Goal: Information Seeking & Learning: Learn about a topic

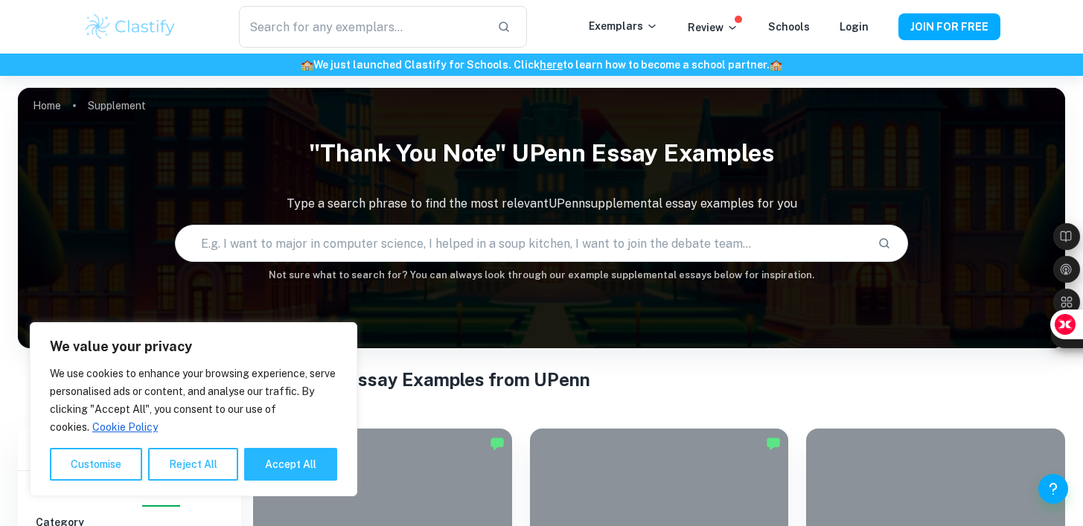
scroll to position [359, 0]
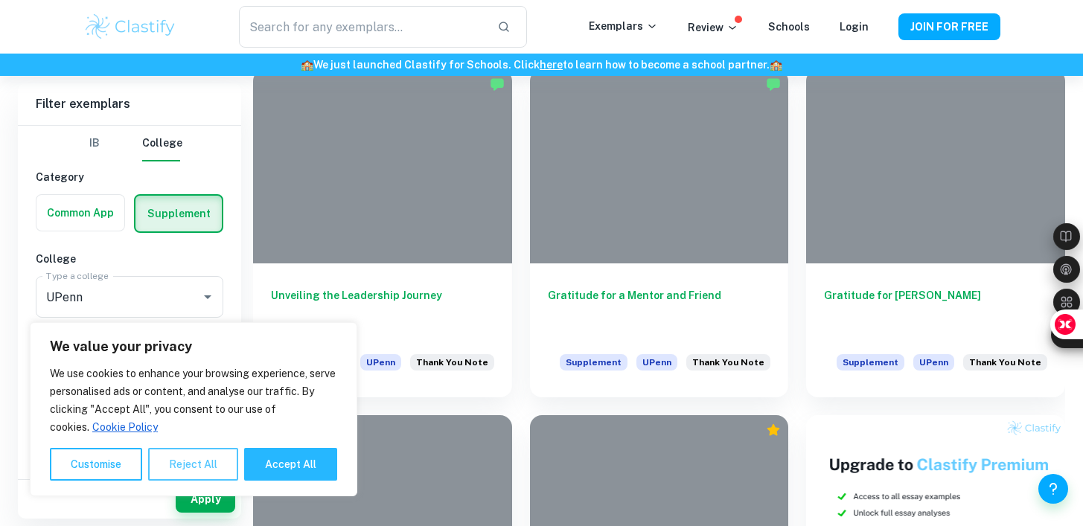
click at [188, 474] on button "Reject All" at bounding box center [193, 464] width 90 height 33
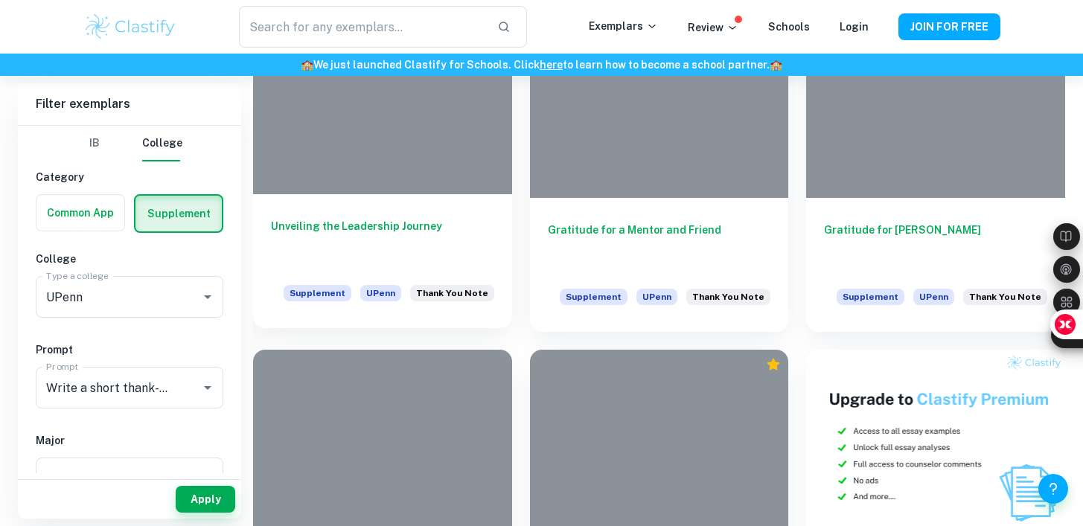
scroll to position [439, 0]
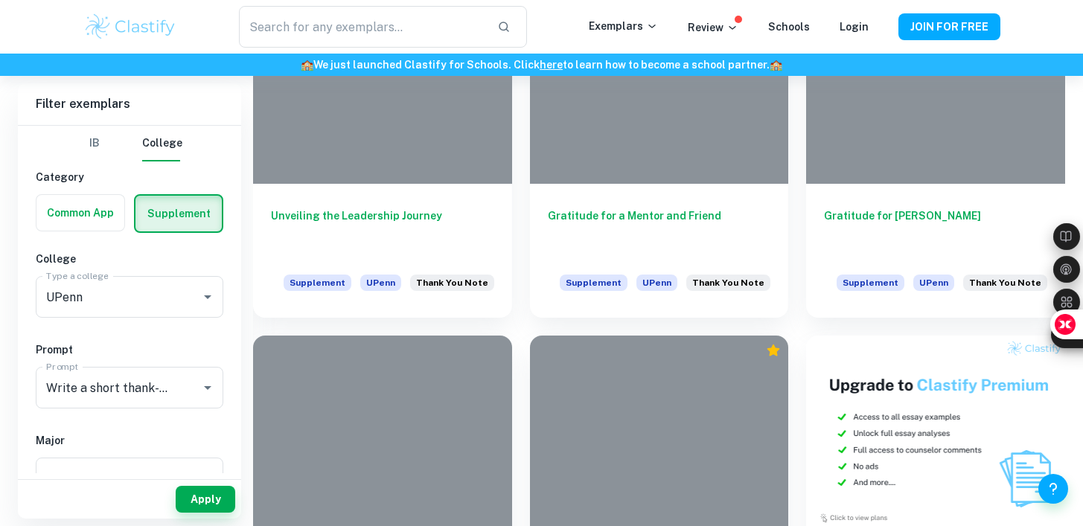
click at [92, 222] on label "button" at bounding box center [80, 213] width 88 height 36
click at [0, 0] on input "radio" at bounding box center [0, 0] width 0 height 0
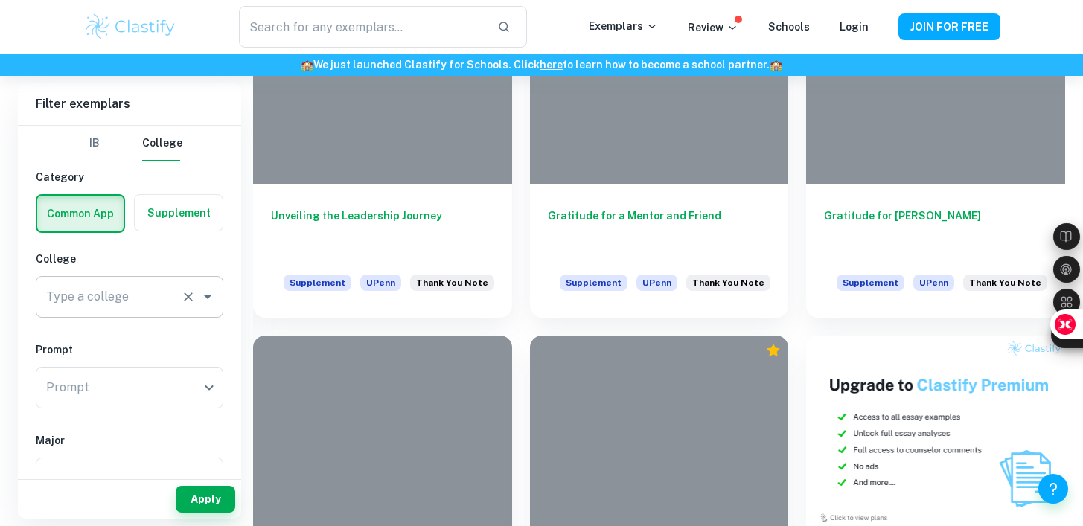
click at [152, 314] on div "Type a college" at bounding box center [130, 297] width 188 height 42
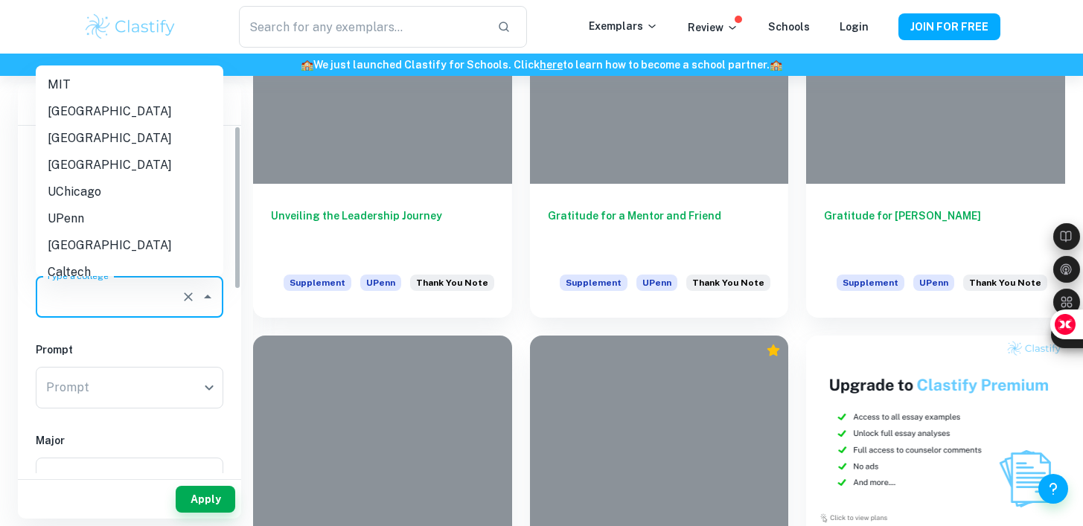
scroll to position [1, 0]
click at [121, 213] on li "UPenn" at bounding box center [130, 218] width 188 height 27
type input "UPenn"
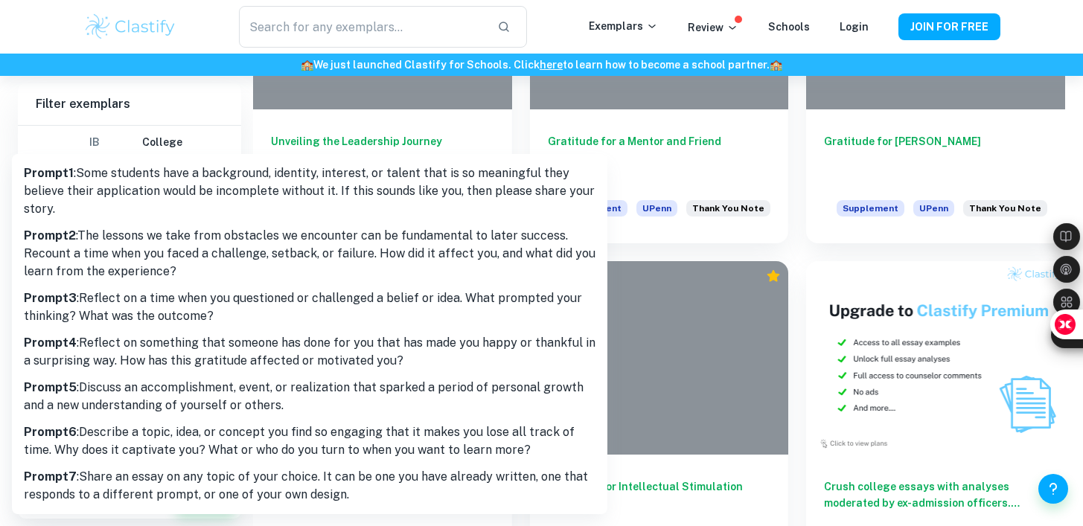
scroll to position [531, 0]
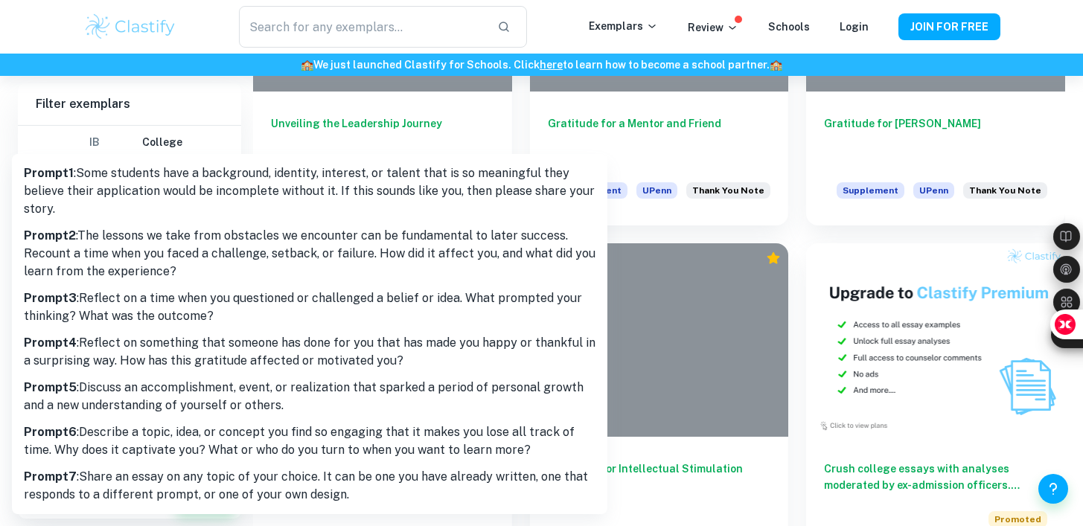
click at [205, 126] on div at bounding box center [541, 263] width 1083 height 526
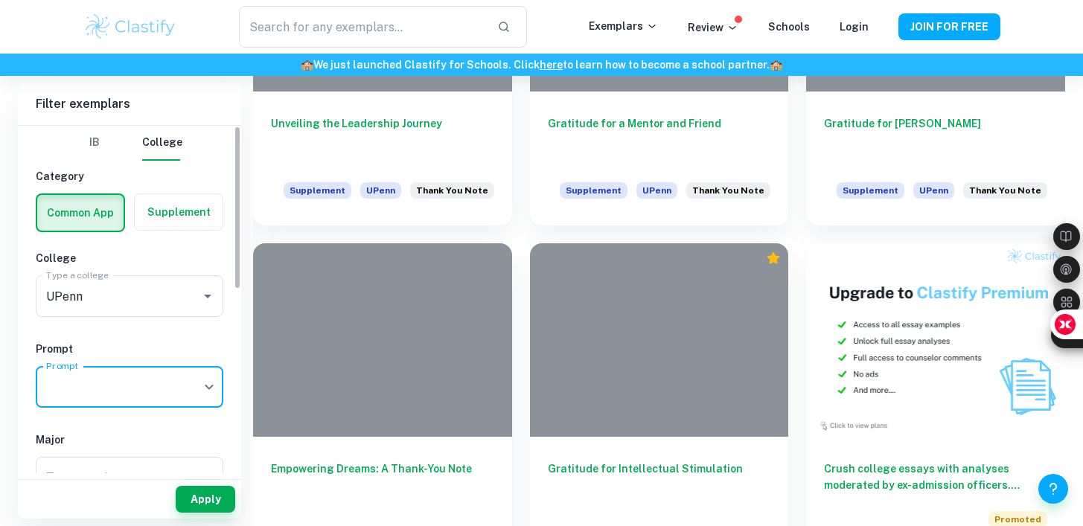
click at [182, 203] on label "button" at bounding box center [179, 212] width 88 height 36
click at [0, 0] on input "radio" at bounding box center [0, 0] width 0 height 0
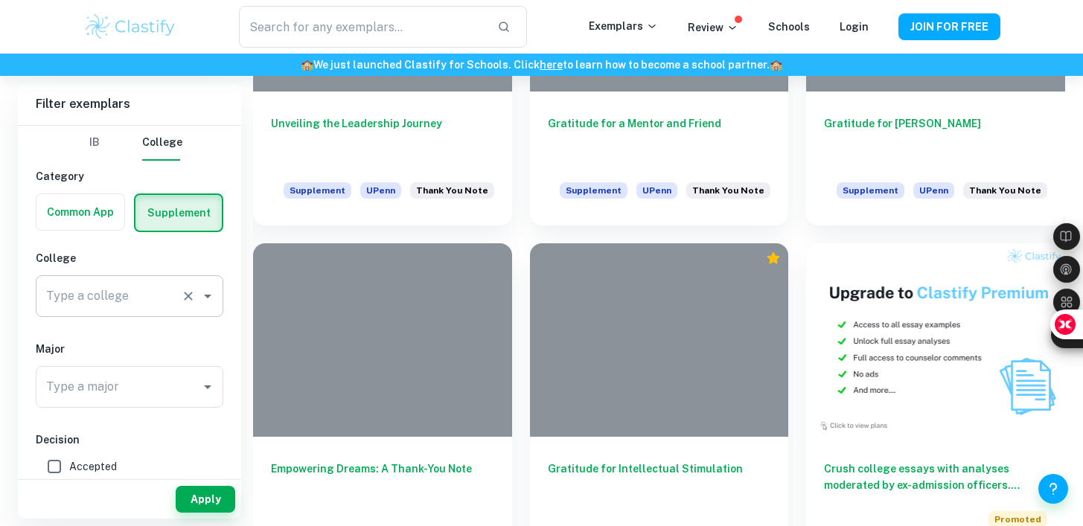
click at [154, 302] on input "Type a college" at bounding box center [108, 296] width 132 height 28
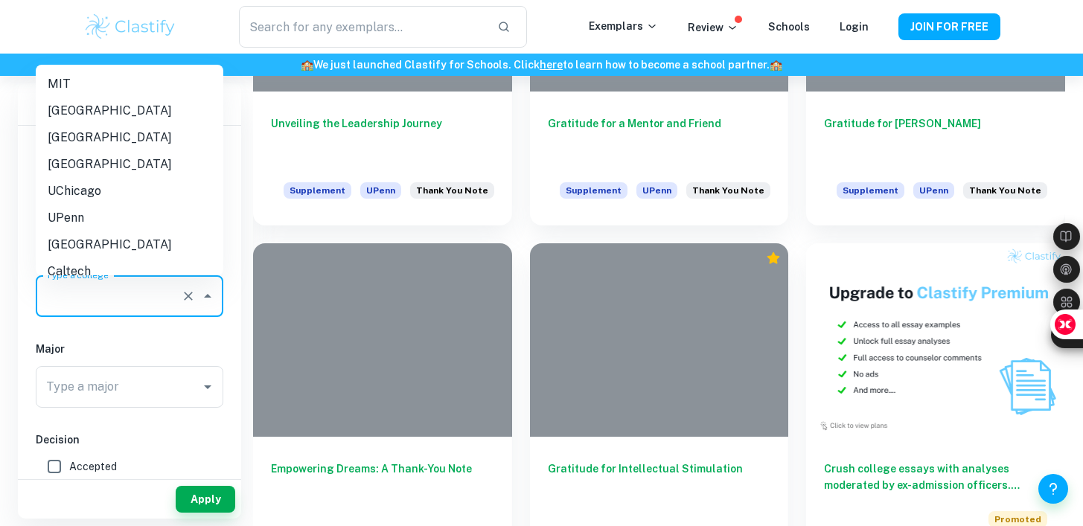
click at [150, 222] on li "UPenn" at bounding box center [130, 218] width 188 height 27
type input "UPenn"
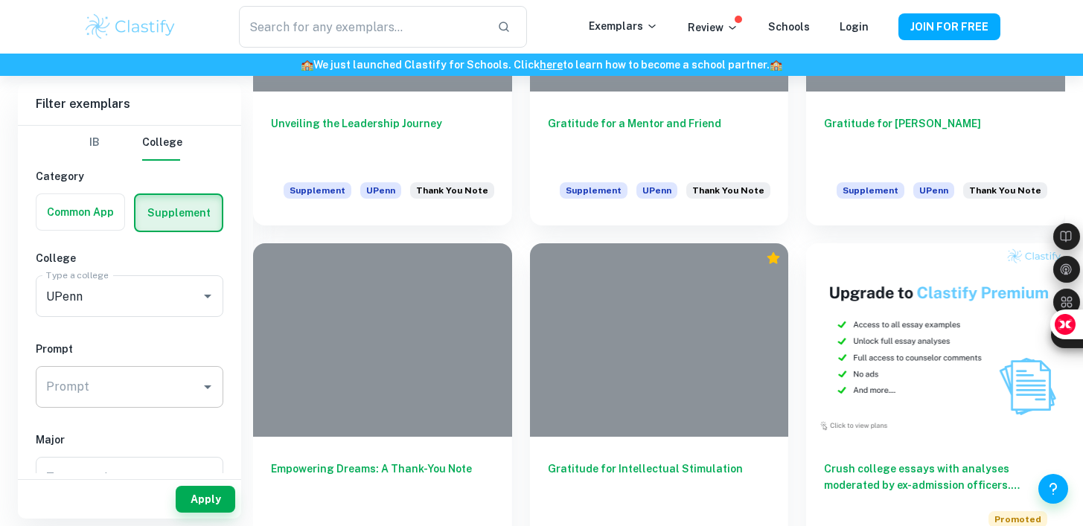
click at [144, 384] on input "Prompt" at bounding box center [118, 387] width 152 height 28
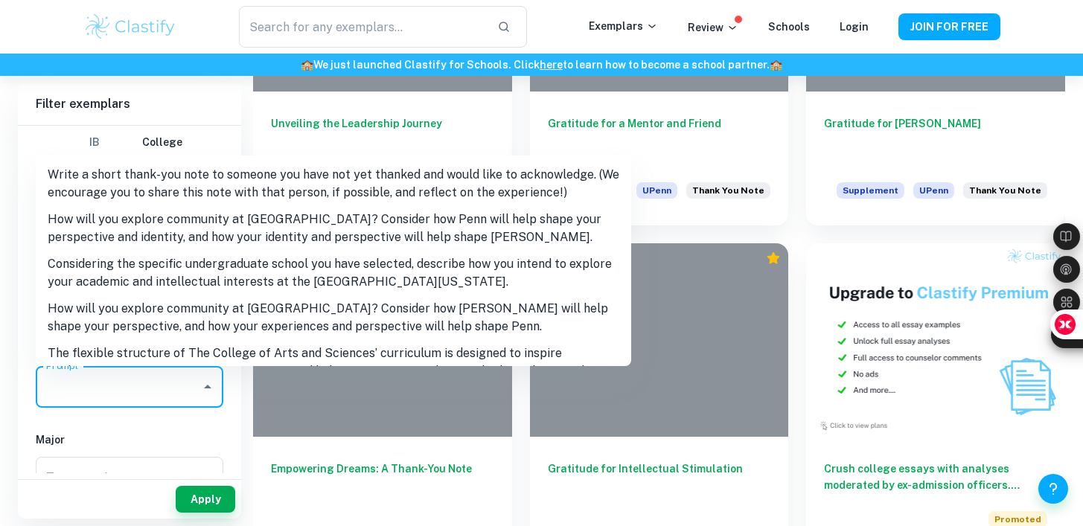
click at [166, 203] on li "Write a short thank-you note to someone you have not yet thanked and would like…" at bounding box center [333, 183] width 595 height 45
type input "Write a short thank-you note to someone you have not yet thanked and would like…"
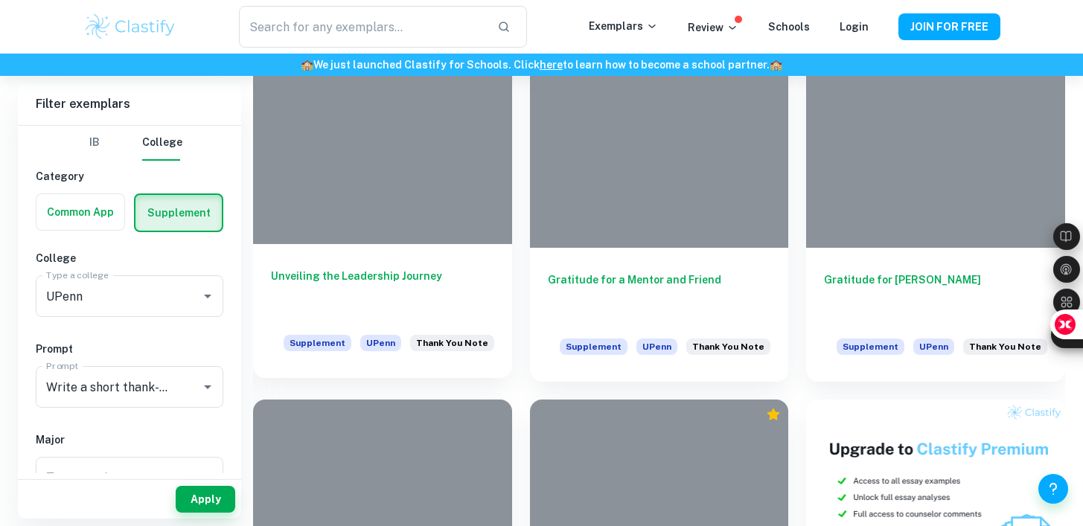
scroll to position [337, 0]
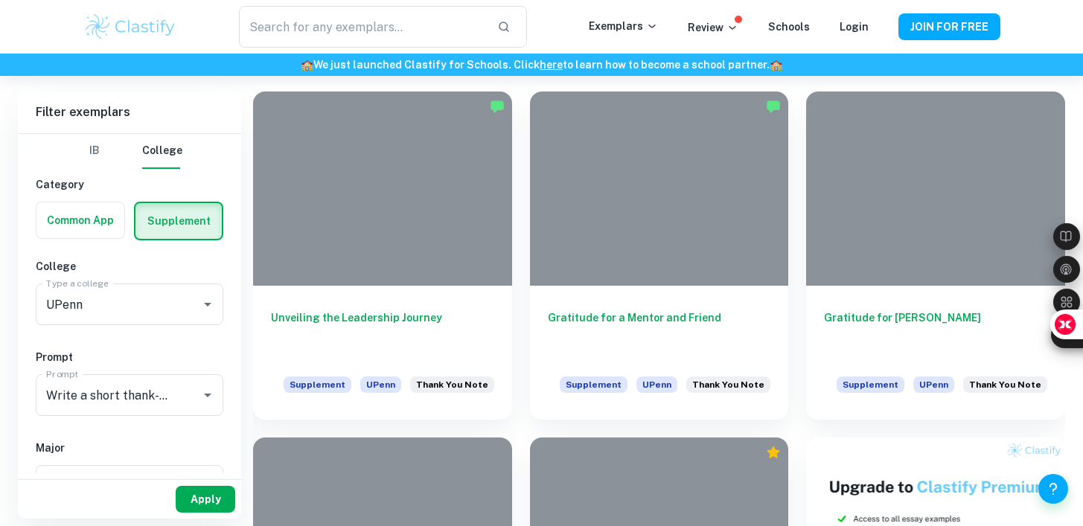
click at [202, 499] on button "Apply" at bounding box center [206, 499] width 60 height 27
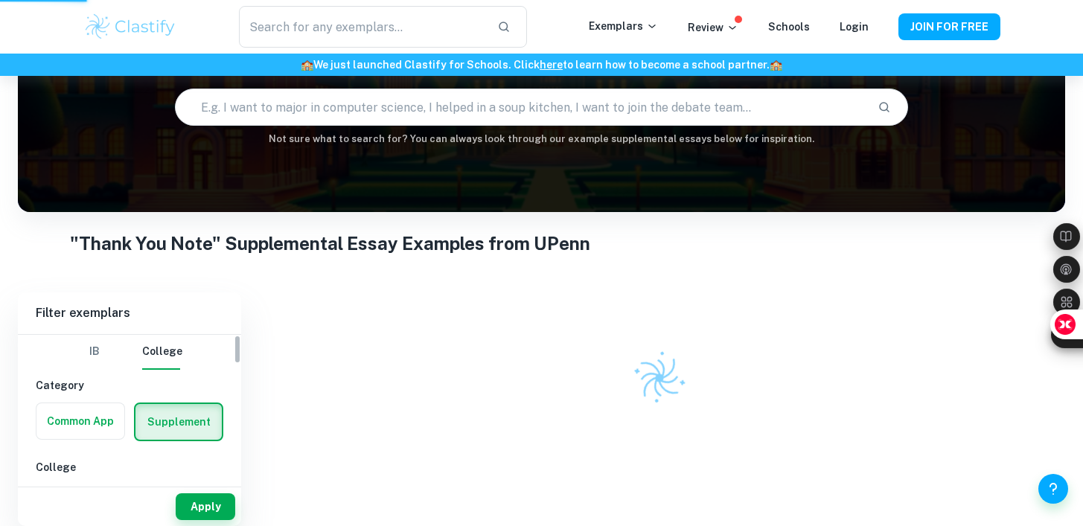
scroll to position [129, 0]
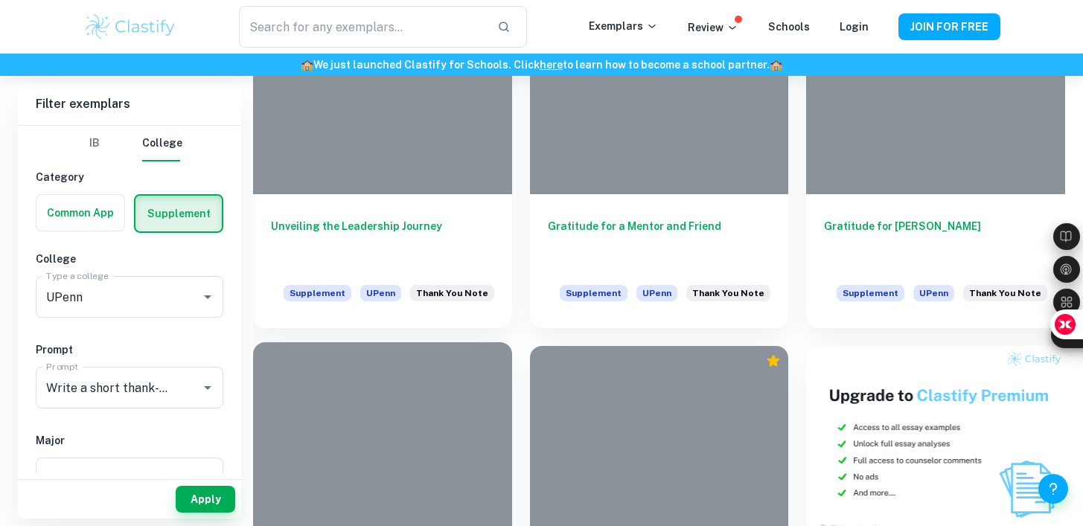
scroll to position [402, 0]
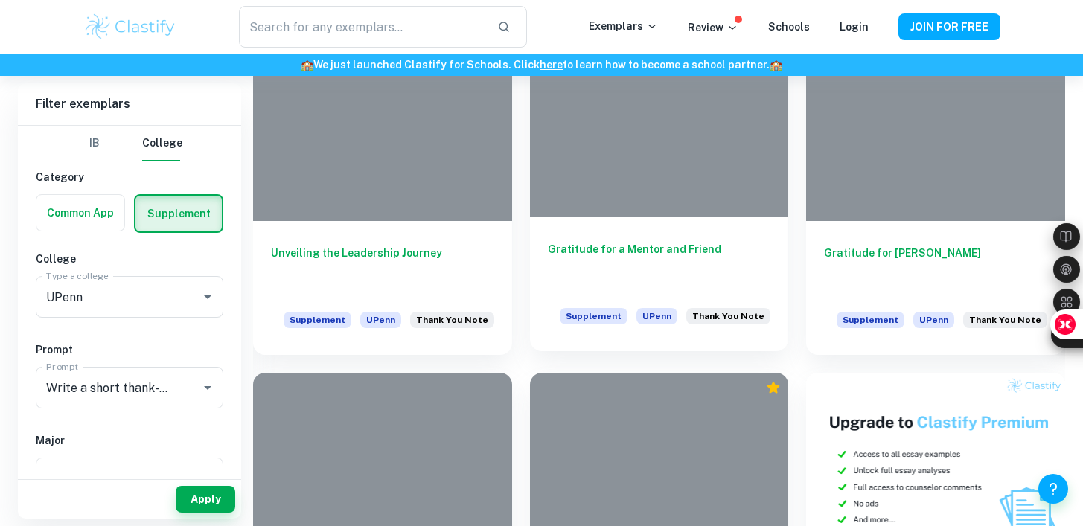
click at [678, 185] on div at bounding box center [659, 120] width 259 height 194
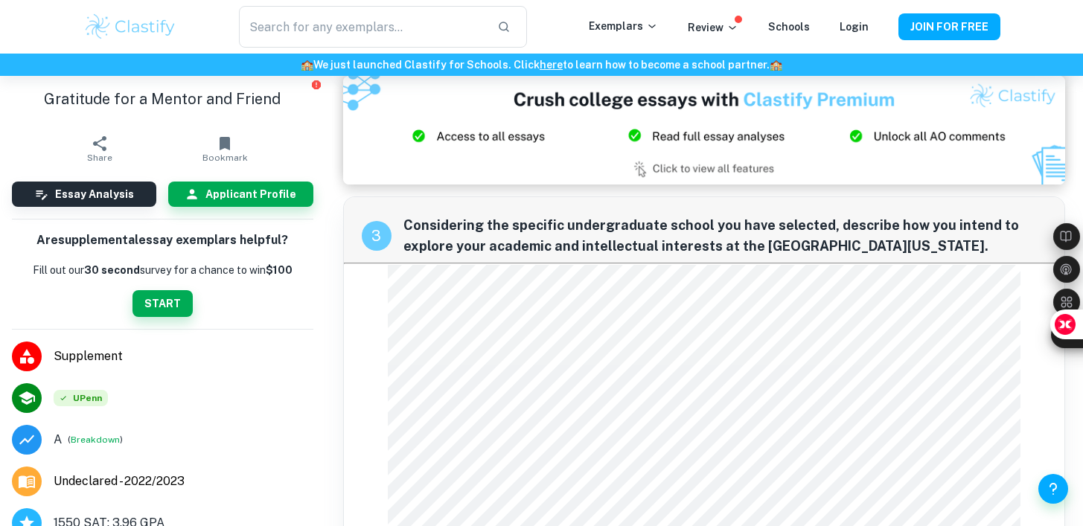
scroll to position [909, 0]
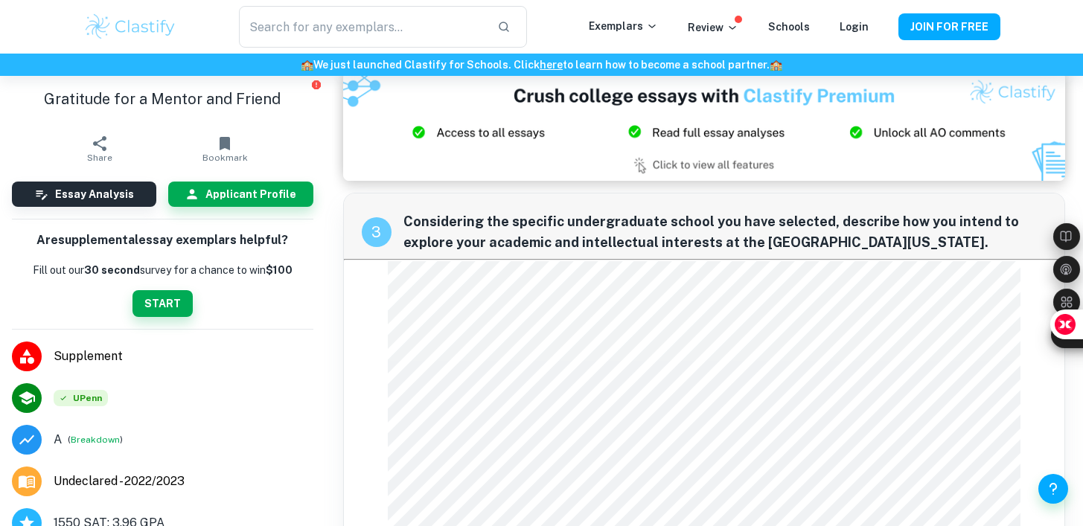
scroll to position [402, 0]
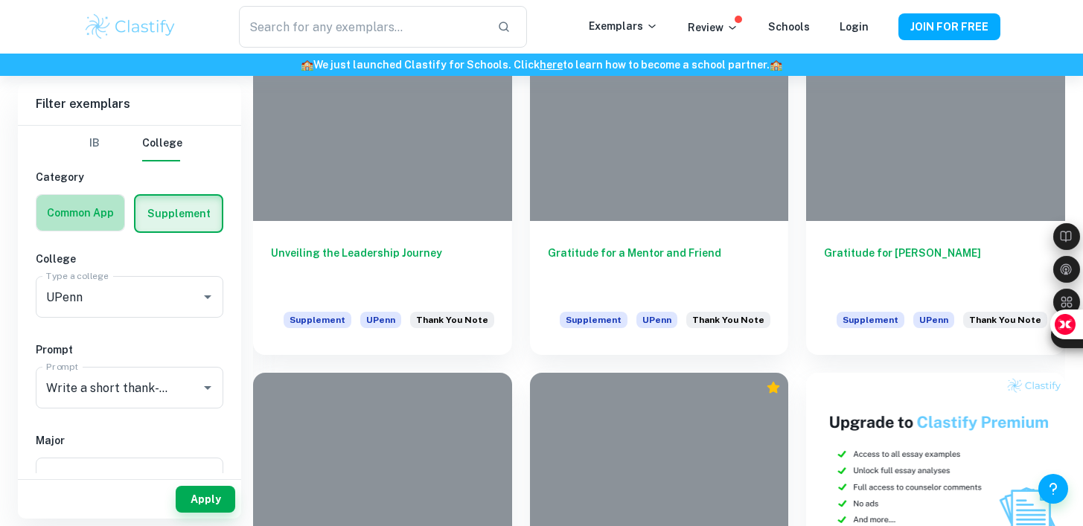
click at [75, 210] on label "button" at bounding box center [80, 213] width 88 height 36
click at [0, 0] on input "radio" at bounding box center [0, 0] width 0 height 0
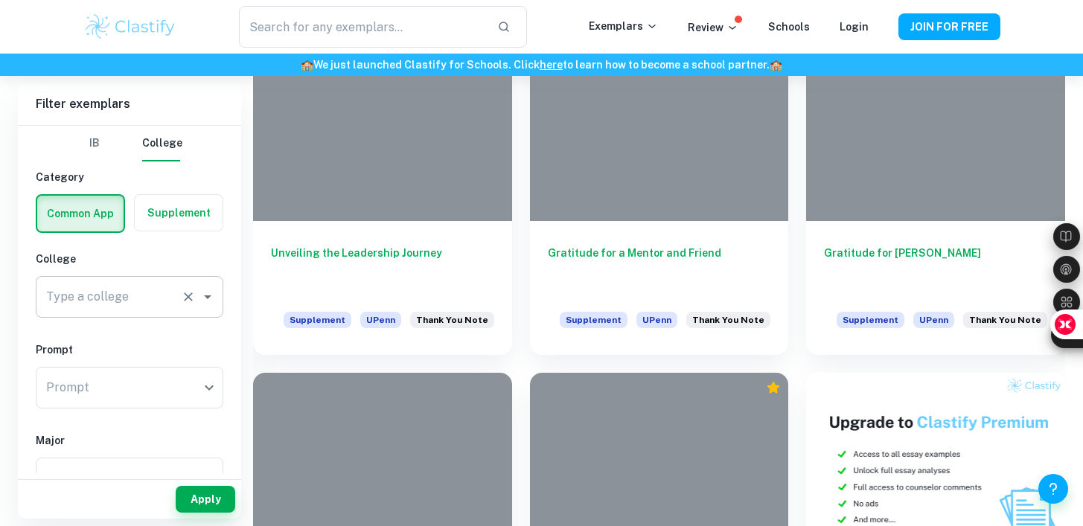
click at [89, 311] on div "Type a college" at bounding box center [130, 297] width 188 height 42
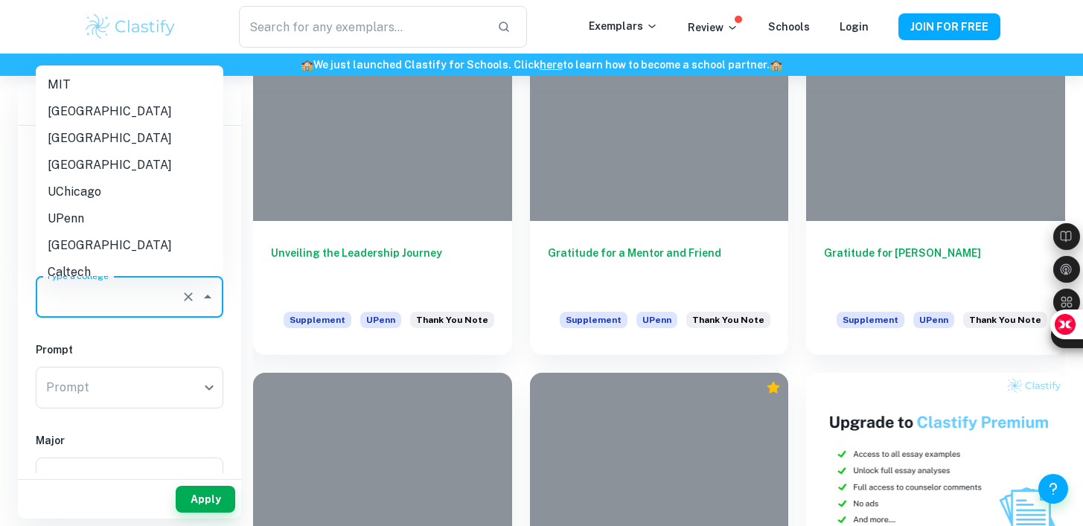
click at [109, 218] on li "UPenn" at bounding box center [130, 218] width 188 height 27
type input "UPenn"
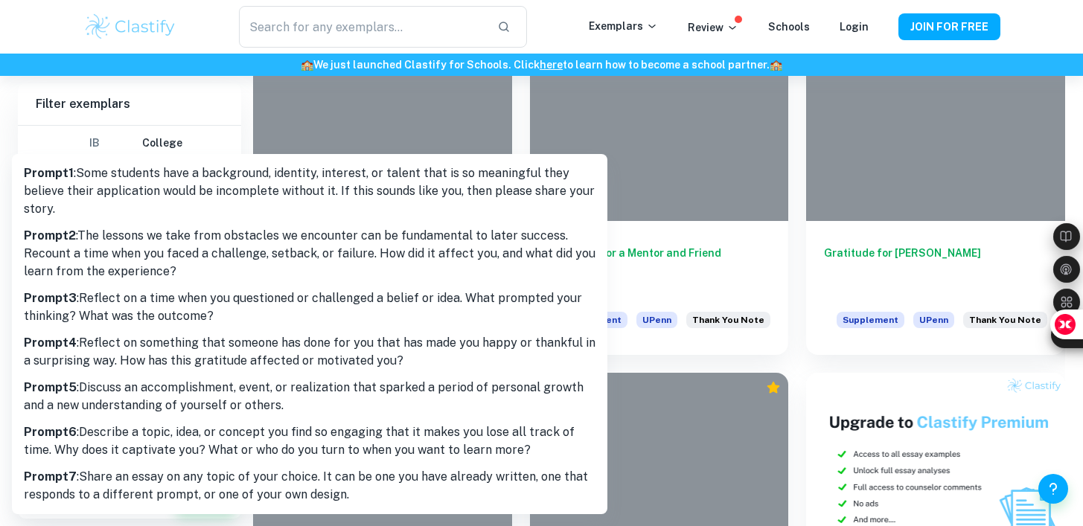
click at [168, 144] on div at bounding box center [541, 263] width 1083 height 526
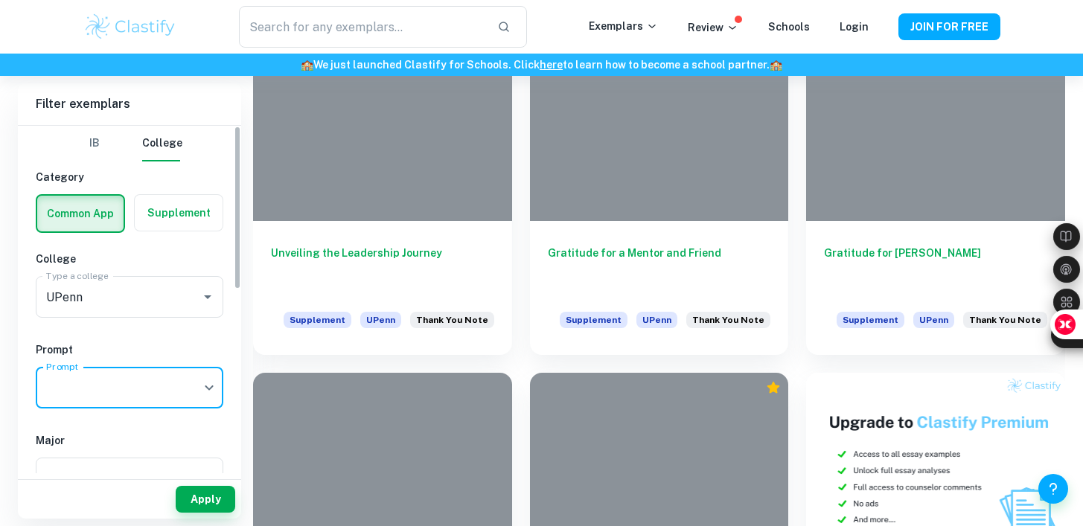
click at [165, 205] on label "button" at bounding box center [179, 213] width 88 height 36
click at [0, 0] on input "radio" at bounding box center [0, 0] width 0 height 0
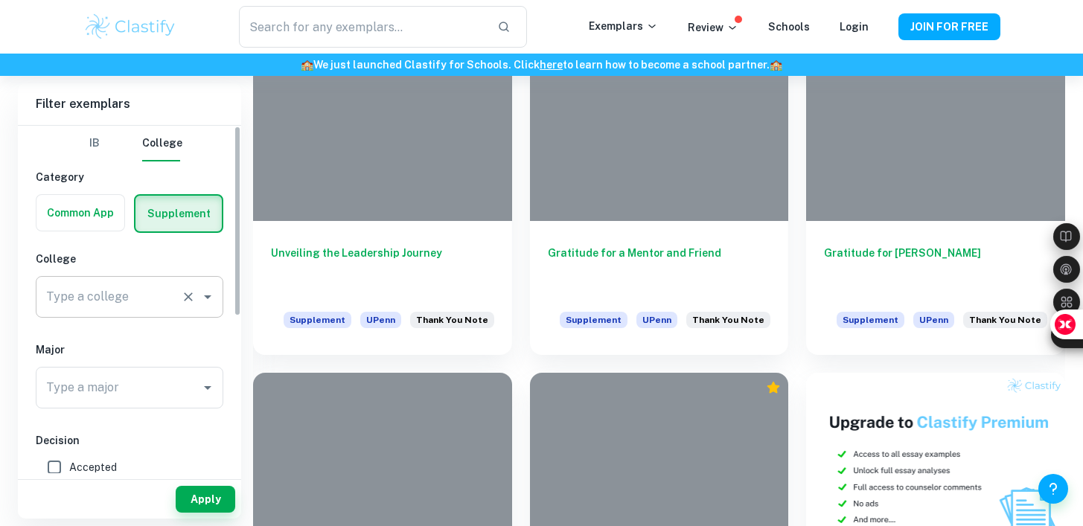
click at [146, 309] on input "Type a college" at bounding box center [108, 297] width 132 height 28
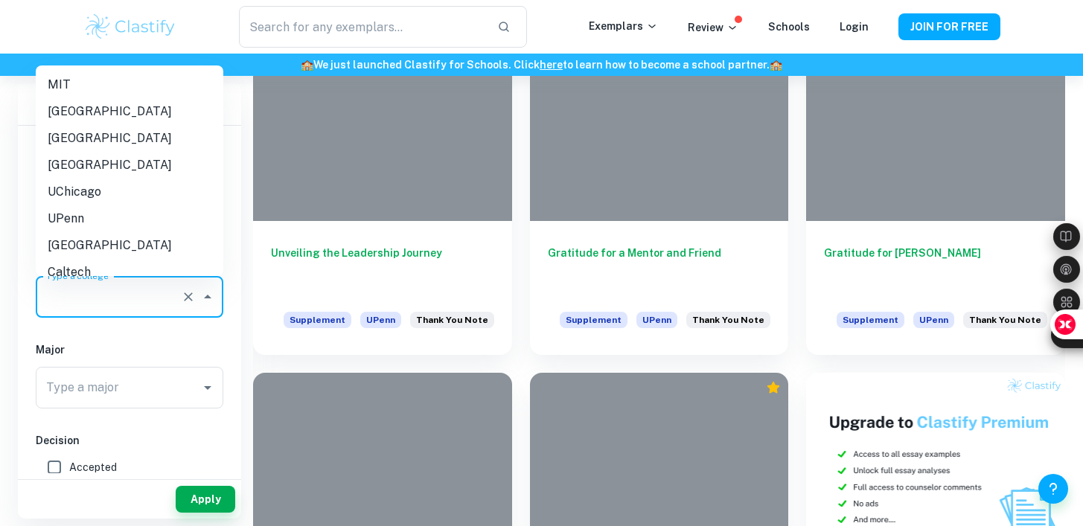
click at [155, 217] on li "UPenn" at bounding box center [130, 218] width 188 height 27
type input "UPenn"
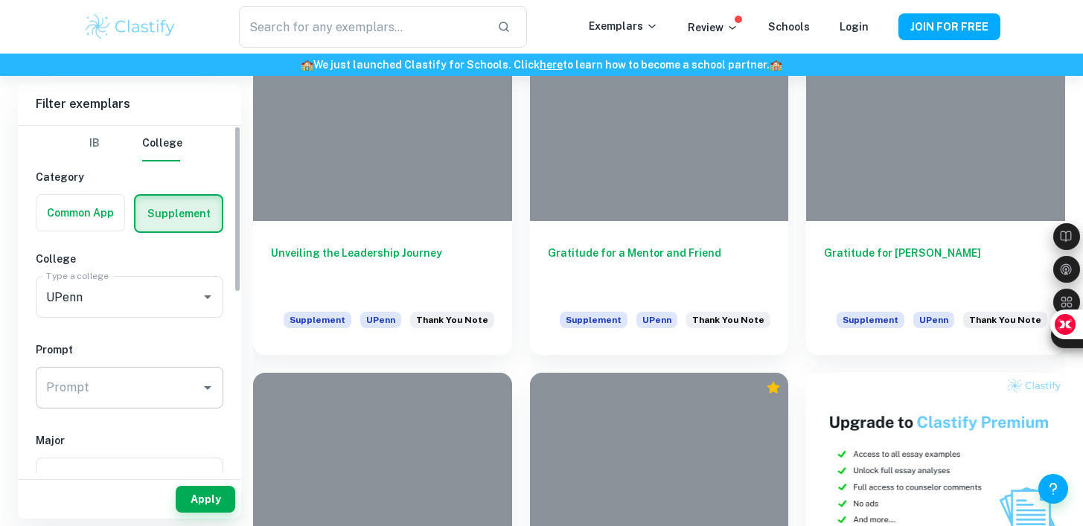
click at [147, 374] on input "Prompt" at bounding box center [118, 388] width 152 height 28
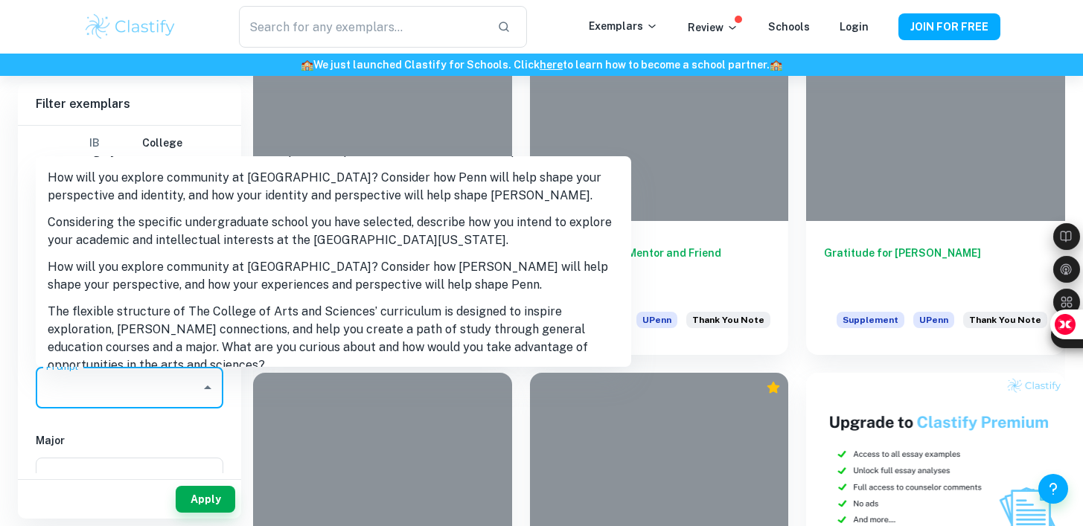
scroll to position [0, 0]
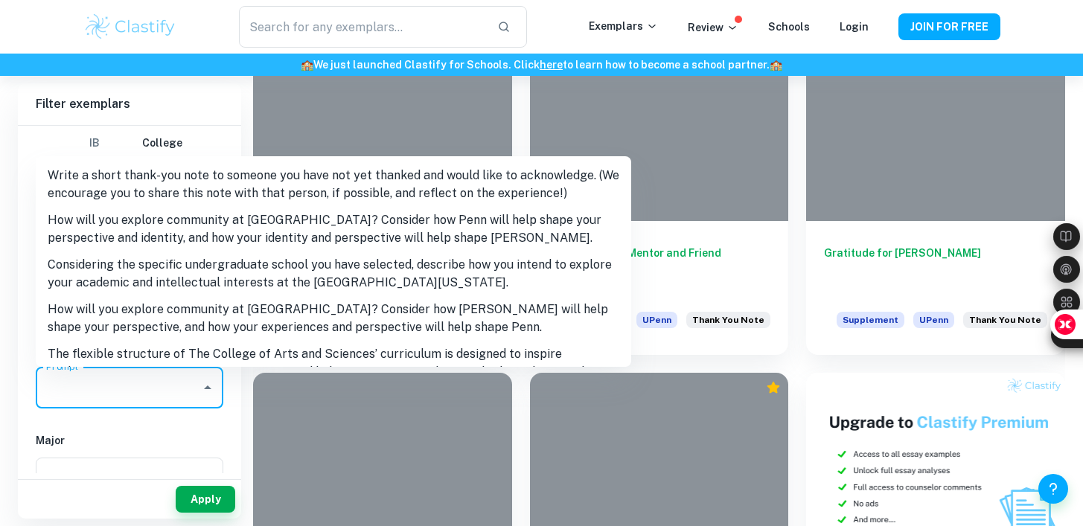
click at [131, 193] on li "Write a short thank-you note to someone you have not yet thanked and would like…" at bounding box center [333, 184] width 595 height 45
type input "Write a short thank-you note to someone you have not yet thanked and would like…"
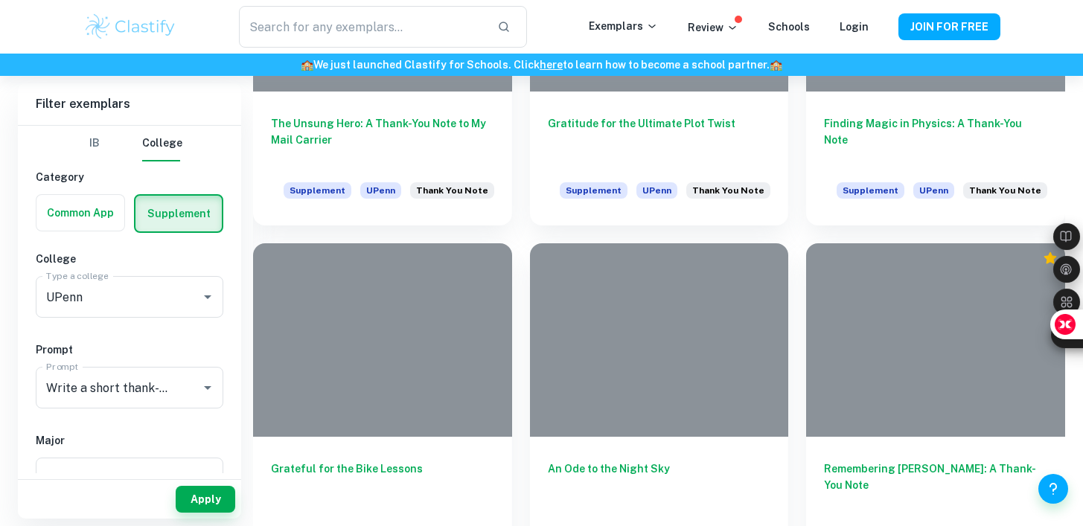
scroll to position [1980, 0]
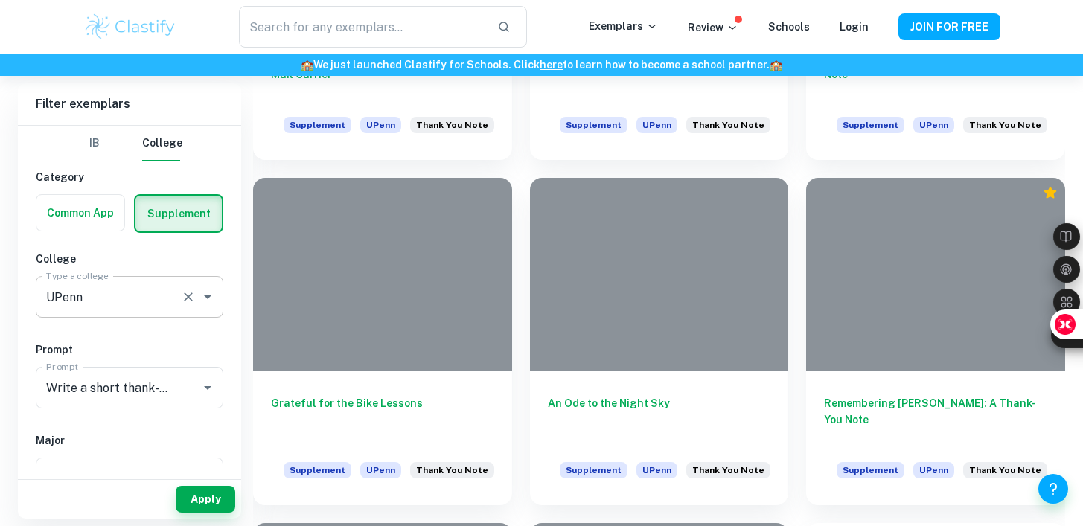
click at [87, 283] on input "UPenn" at bounding box center [108, 297] width 132 height 28
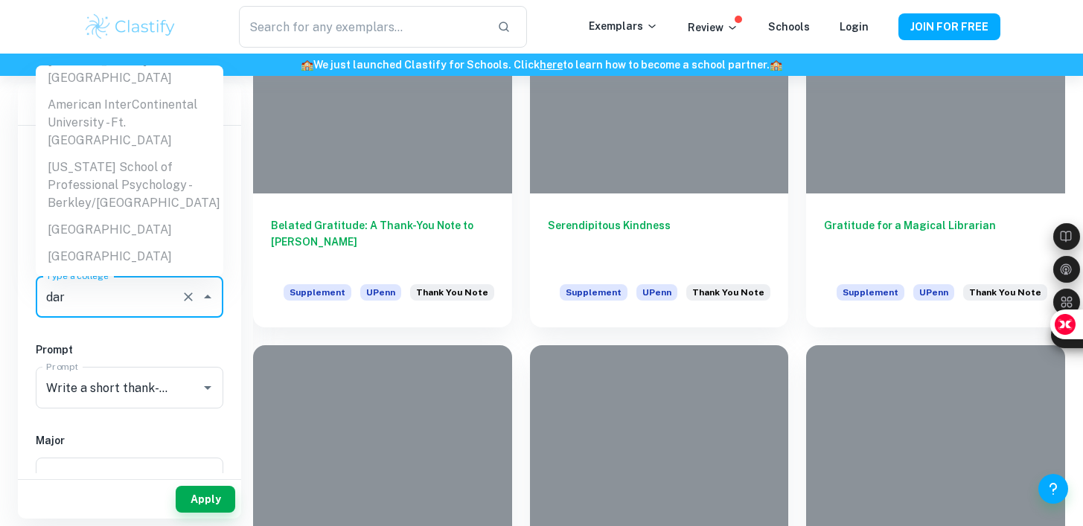
scroll to position [0, 0]
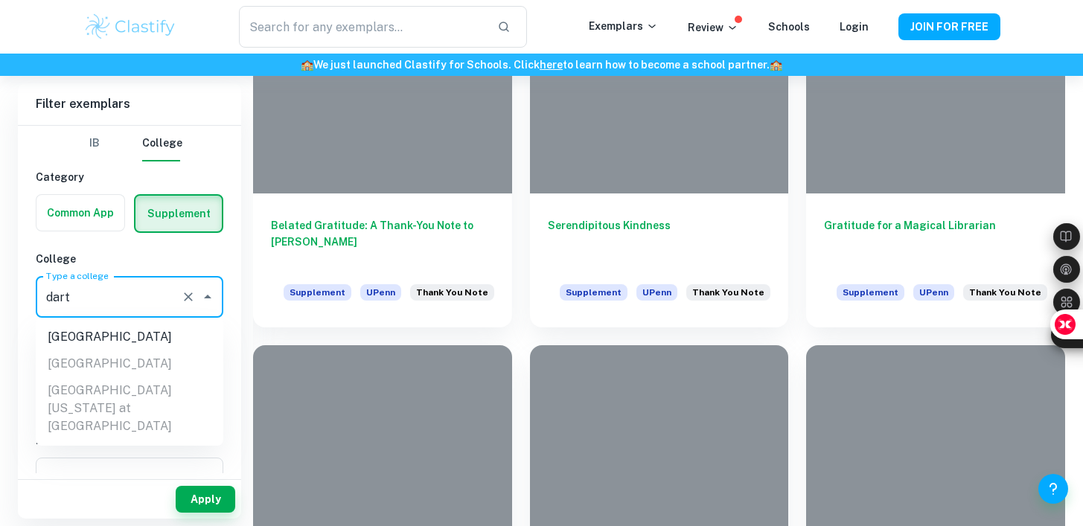
click at [122, 332] on li "[GEOGRAPHIC_DATA]" at bounding box center [130, 337] width 188 height 27
type input "[GEOGRAPHIC_DATA]"
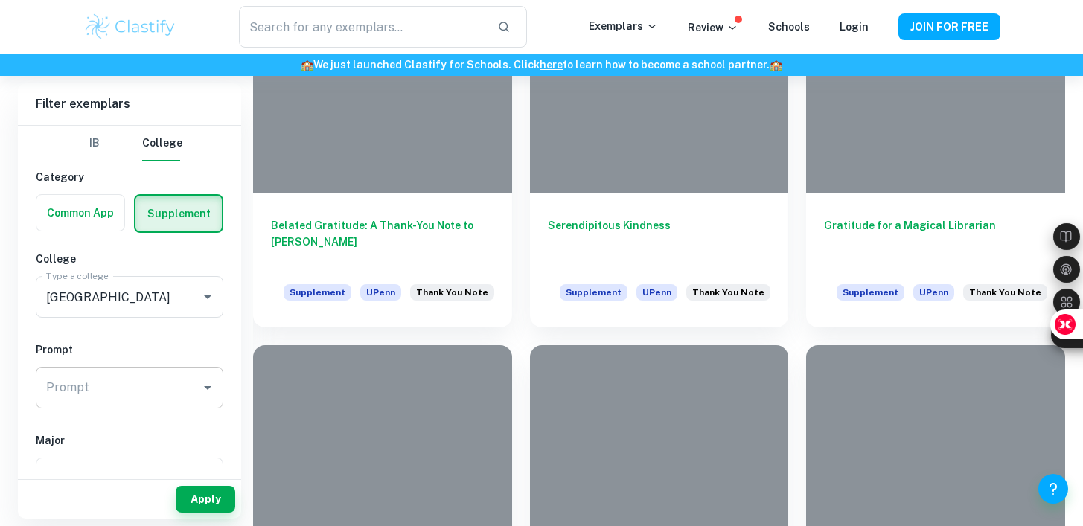
click at [155, 384] on input "Prompt" at bounding box center [118, 388] width 152 height 28
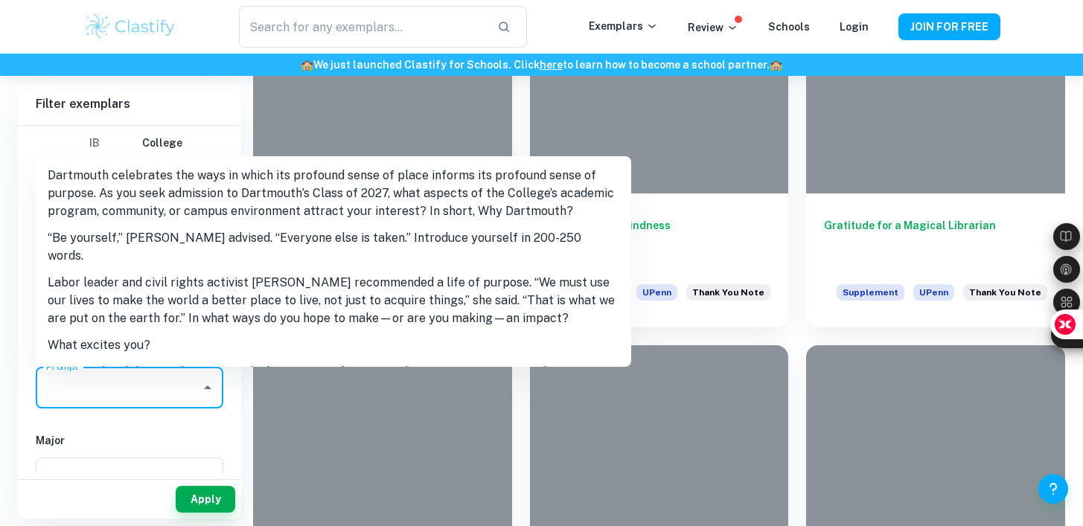
click at [231, 192] on li "Dartmouth celebrates the ways in which its profound sense of place informs its …" at bounding box center [333, 193] width 595 height 63
type input "Dartmouth celebrates the ways in which its profound sense of place informs its …"
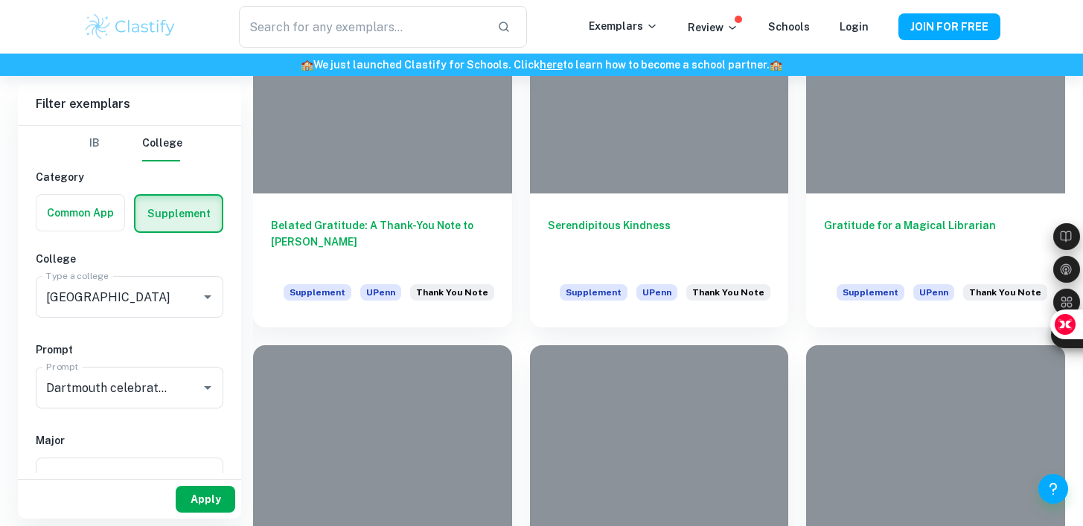
click at [199, 502] on button "Apply" at bounding box center [206, 499] width 60 height 27
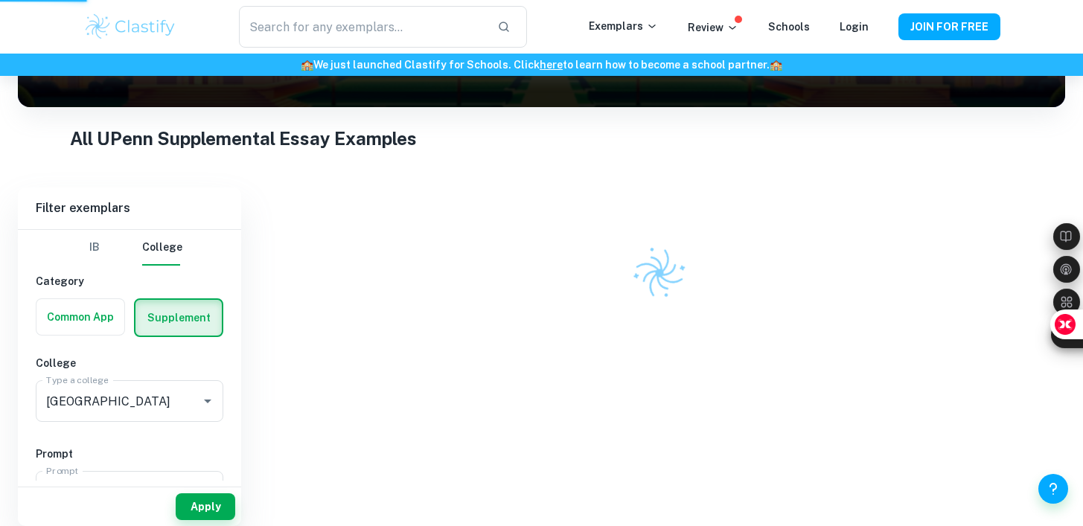
scroll to position [182, 0]
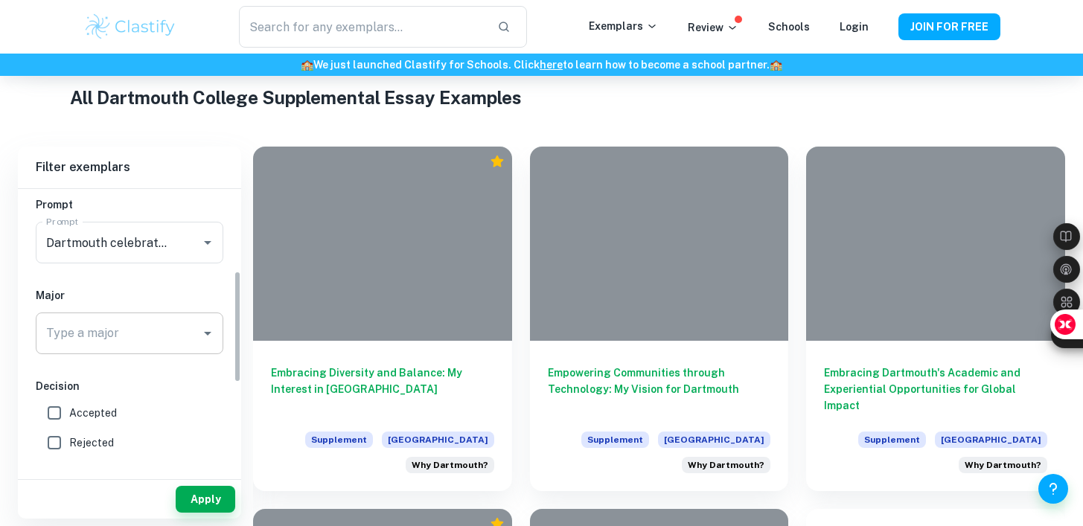
scroll to position [210, 0]
click at [126, 341] on input "Type a major" at bounding box center [118, 332] width 152 height 28
click at [89, 420] on label "Accepted" at bounding box center [125, 412] width 172 height 30
click at [69, 420] on input "Accepted" at bounding box center [54, 412] width 30 height 30
click at [215, 502] on button "Apply" at bounding box center [206, 499] width 60 height 27
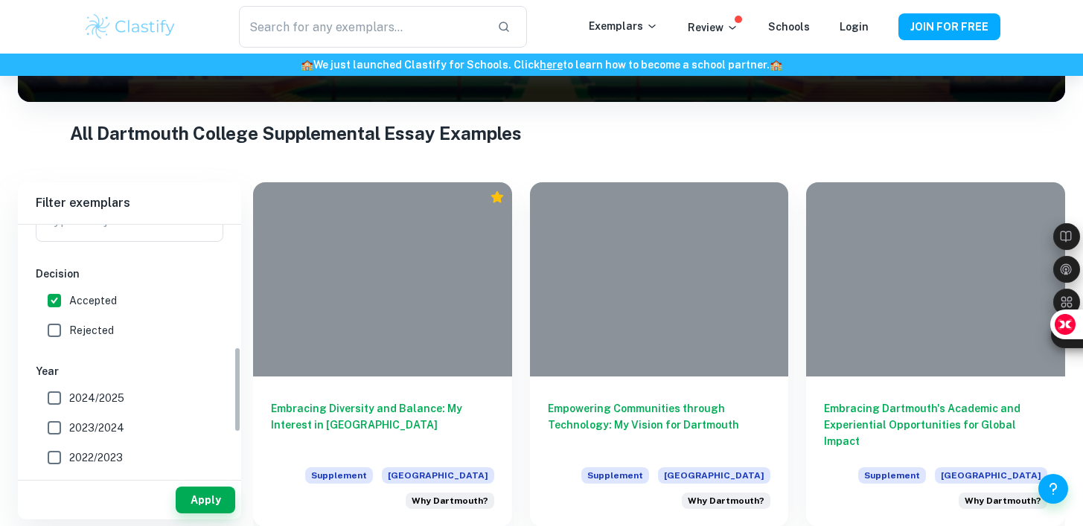
scroll to position [346, 0]
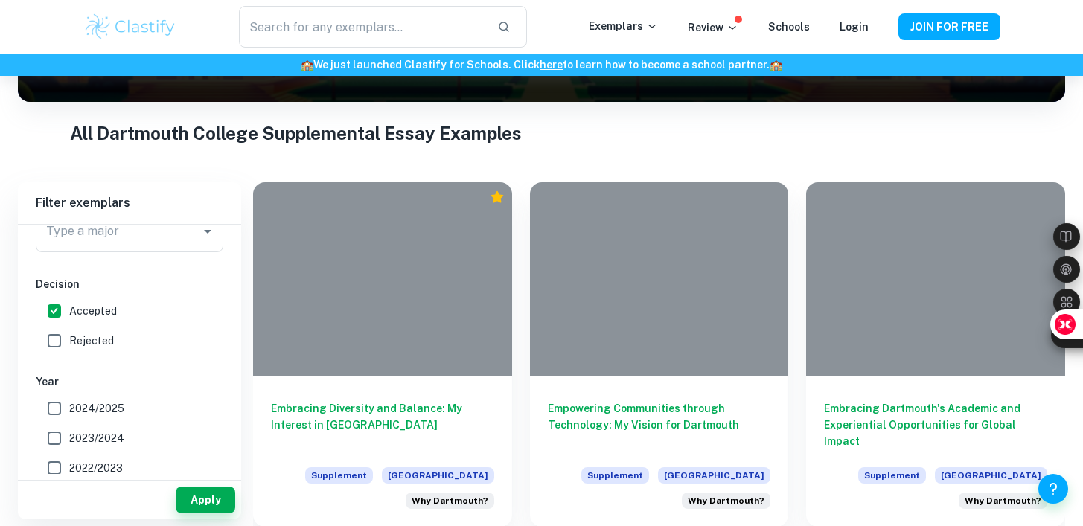
click at [90, 314] on span "Accepted" at bounding box center [93, 311] width 48 height 16
click at [69, 314] on input "Accepted" at bounding box center [54, 311] width 30 height 30
click at [188, 502] on button "Apply" at bounding box center [206, 500] width 60 height 27
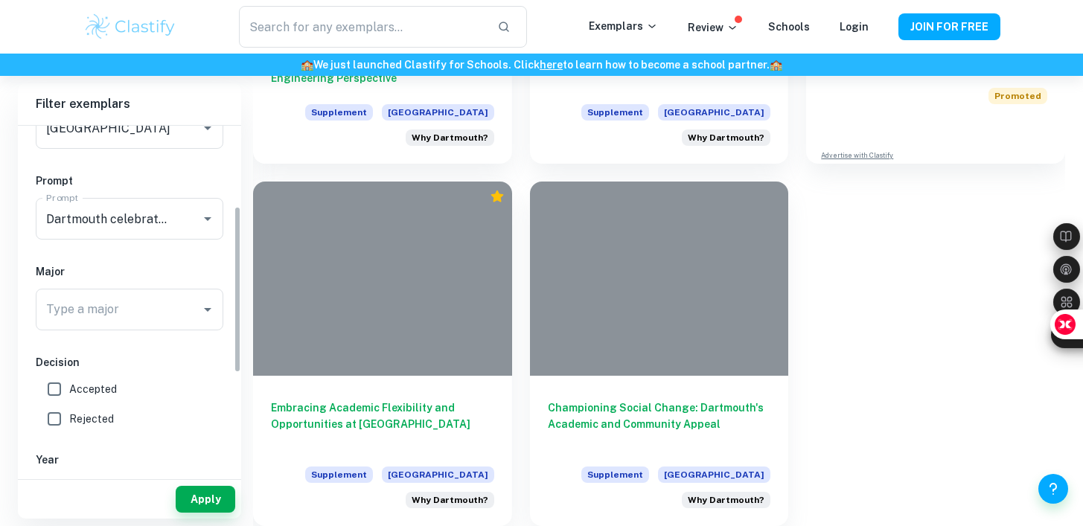
scroll to position [168, 0]
click at [86, 394] on span "Accepted" at bounding box center [93, 390] width 48 height 16
click at [69, 394] on input "Accepted" at bounding box center [54, 390] width 30 height 30
checkbox input "true"
click at [197, 490] on button "Apply" at bounding box center [206, 499] width 60 height 27
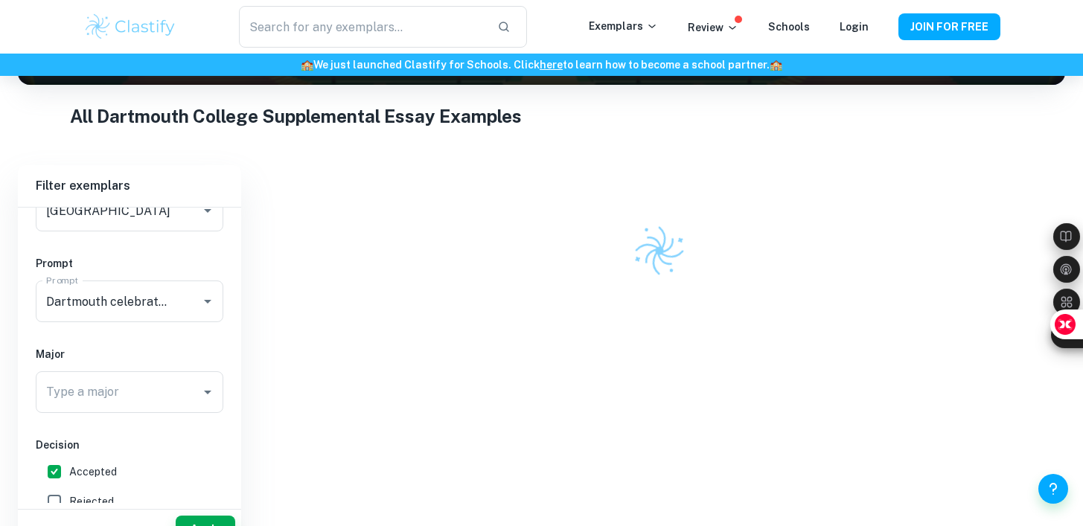
scroll to position [246, 0]
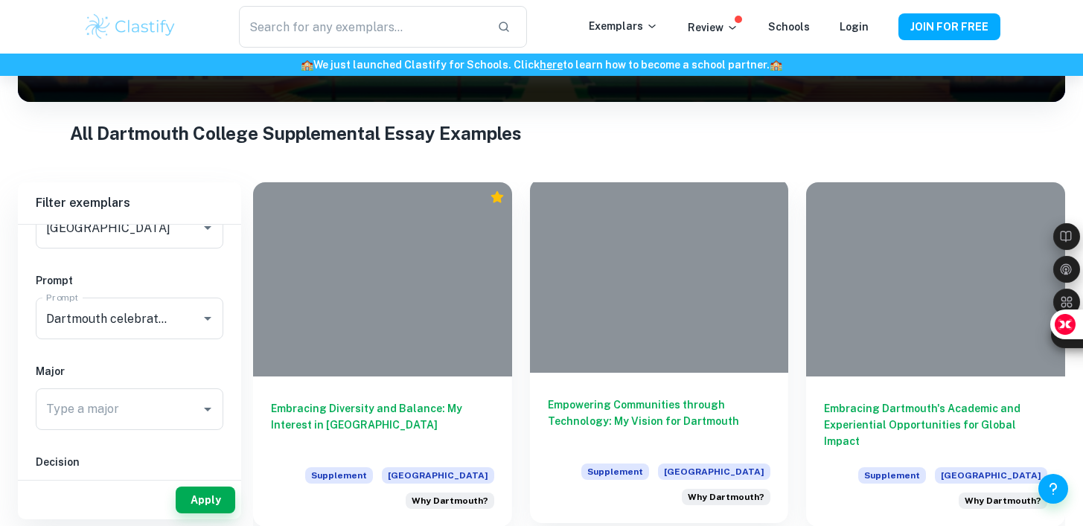
click at [644, 402] on h6 "Empowering Communities through Technology: My Vision for Dartmouth" at bounding box center [659, 421] width 223 height 49
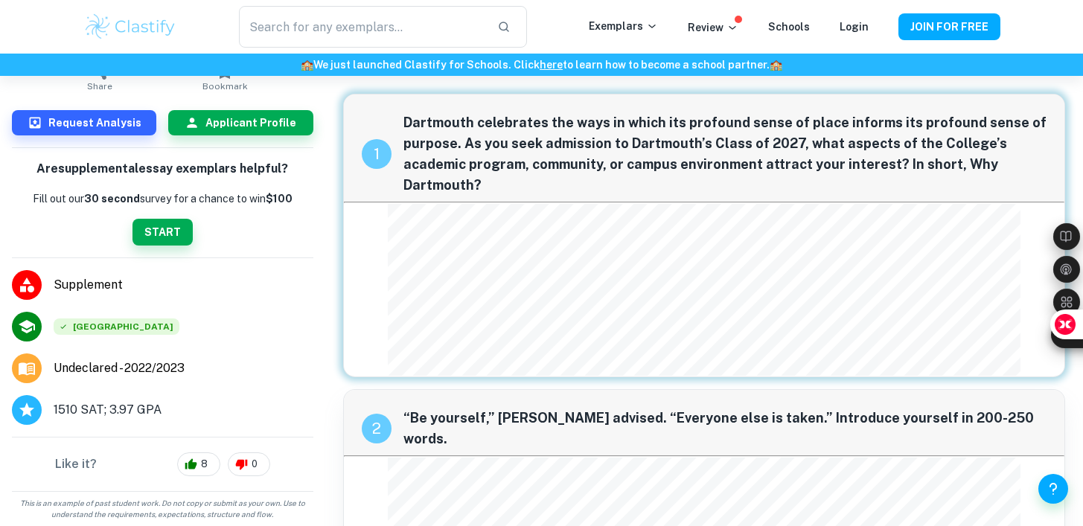
click at [1056, 48] on div "​ Exemplars Review Schools Login JOIN FOR FREE" at bounding box center [541, 27] width 1083 height 54
